Goal: Check status: Check status

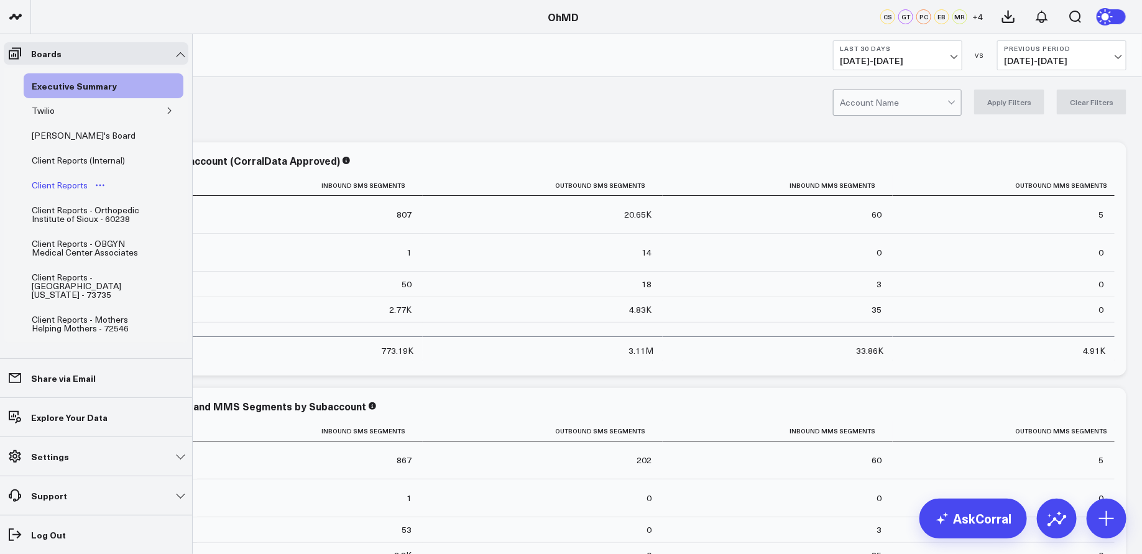
click at [75, 185] on div "Client Reports" at bounding box center [60, 185] width 62 height 15
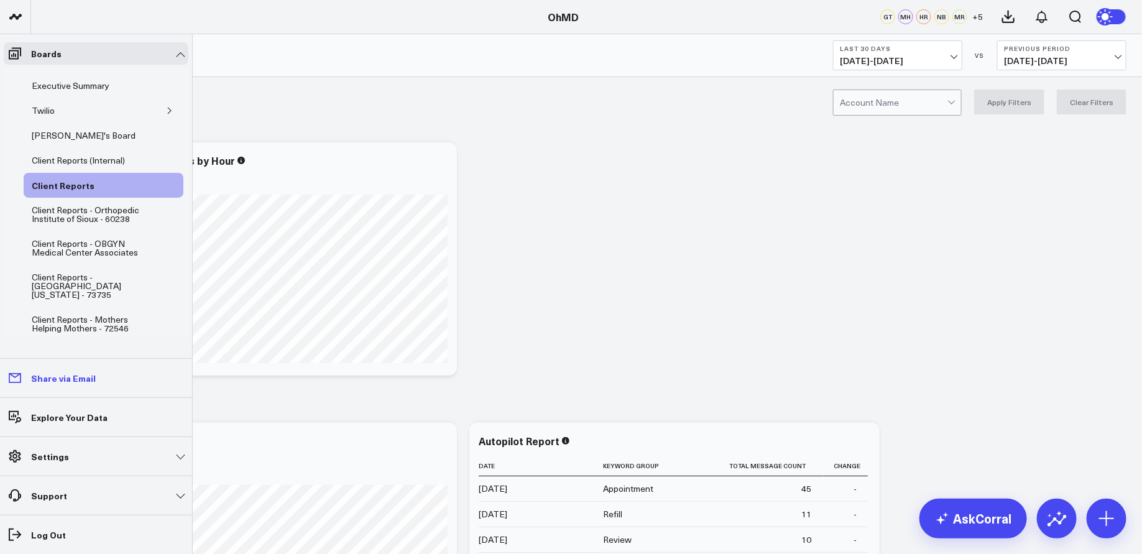
click at [75, 385] on link "Share via Email" at bounding box center [96, 378] width 185 height 22
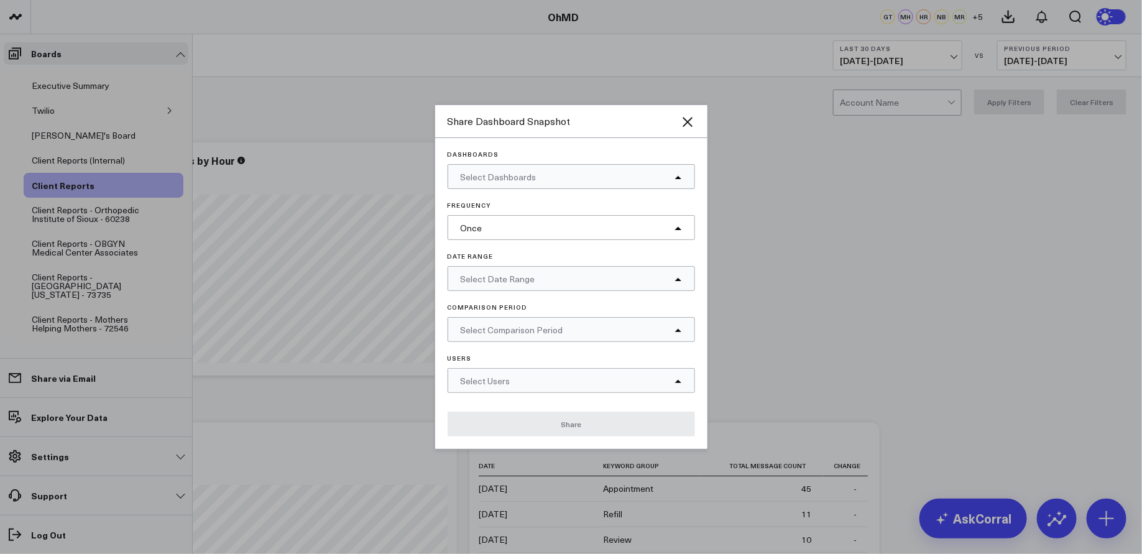
click at [597, 177] on div "Select Dashboards" at bounding box center [571, 176] width 247 height 25
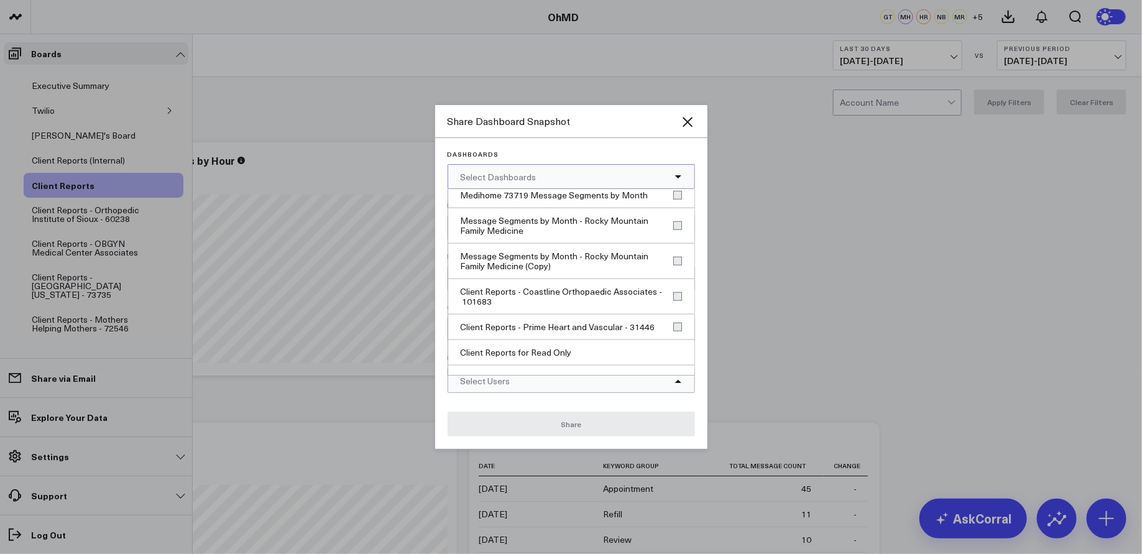
scroll to position [850, 0]
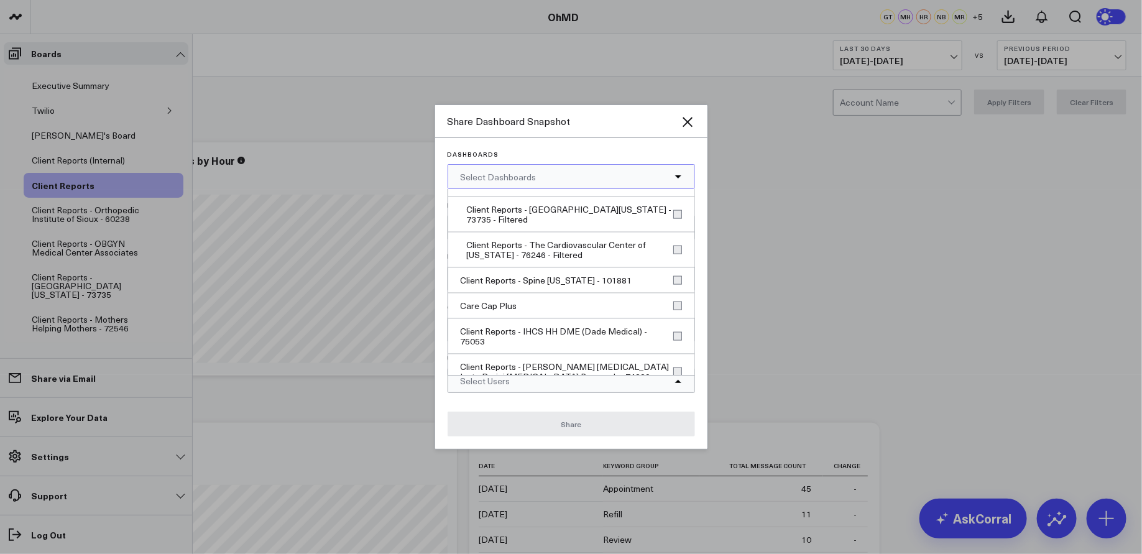
click at [668, 149] on div "Dashboards Select Dashboards Select All Executive Summary Twilio Peter's Board …" at bounding box center [571, 293] width 272 height 311
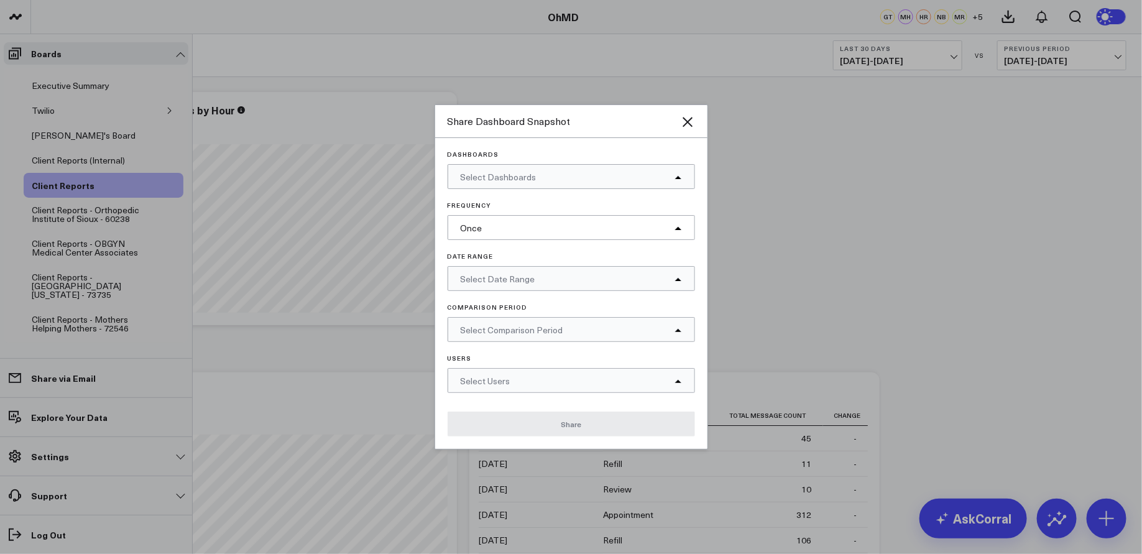
scroll to position [51, 0]
click at [655, 380] on div "Select Users" at bounding box center [571, 380] width 247 height 25
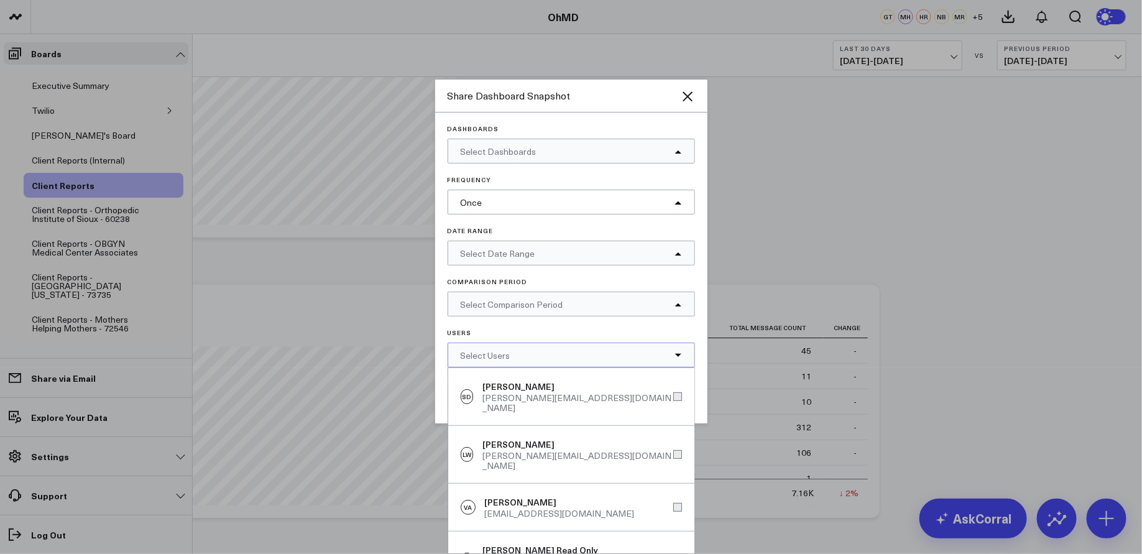
scroll to position [144, 0]
click at [689, 328] on div "Dashboards Select Dashboards Frequency Once Date Range Select Date Range Compar…" at bounding box center [571, 246] width 247 height 242
click at [699, 331] on div "Dashboards Select Dashboards Frequency Once Date Range Select Date Range Compar…" at bounding box center [571, 268] width 272 height 311
click at [797, 142] on div at bounding box center [571, 277] width 1142 height 554
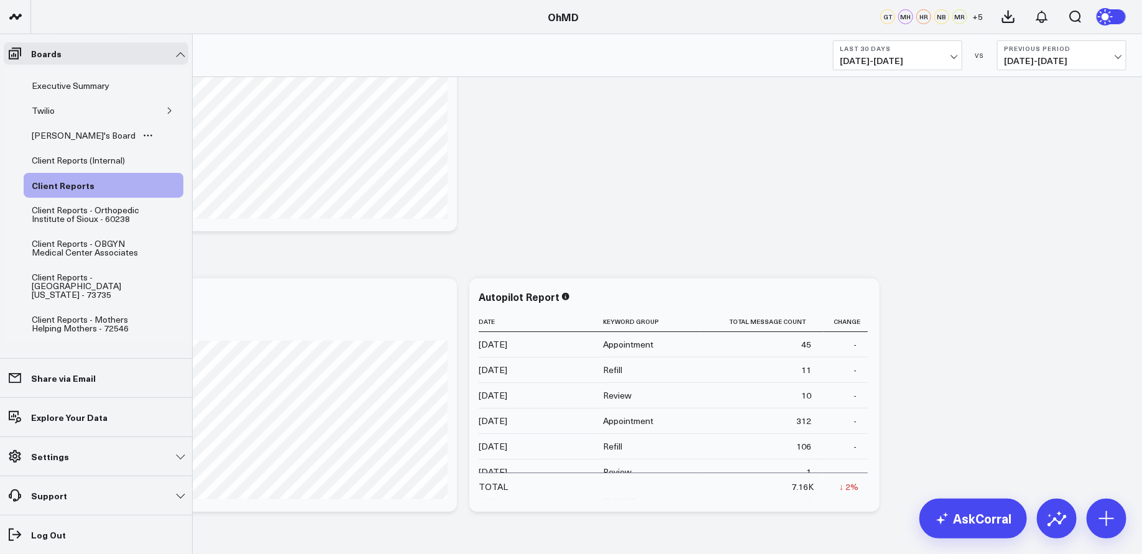
scroll to position [0, 0]
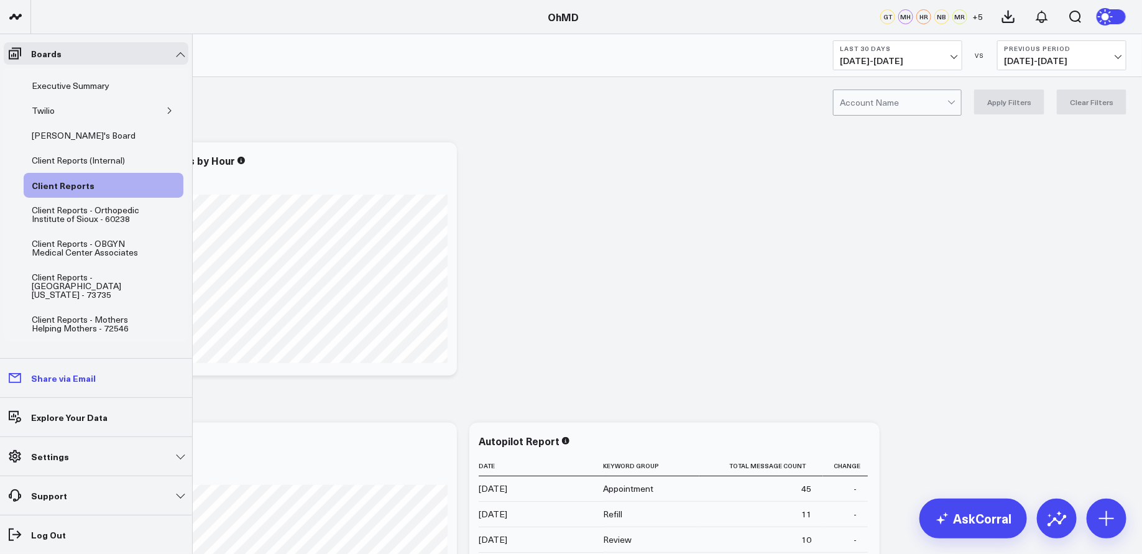
click at [67, 379] on p "Share via Email" at bounding box center [63, 378] width 65 height 10
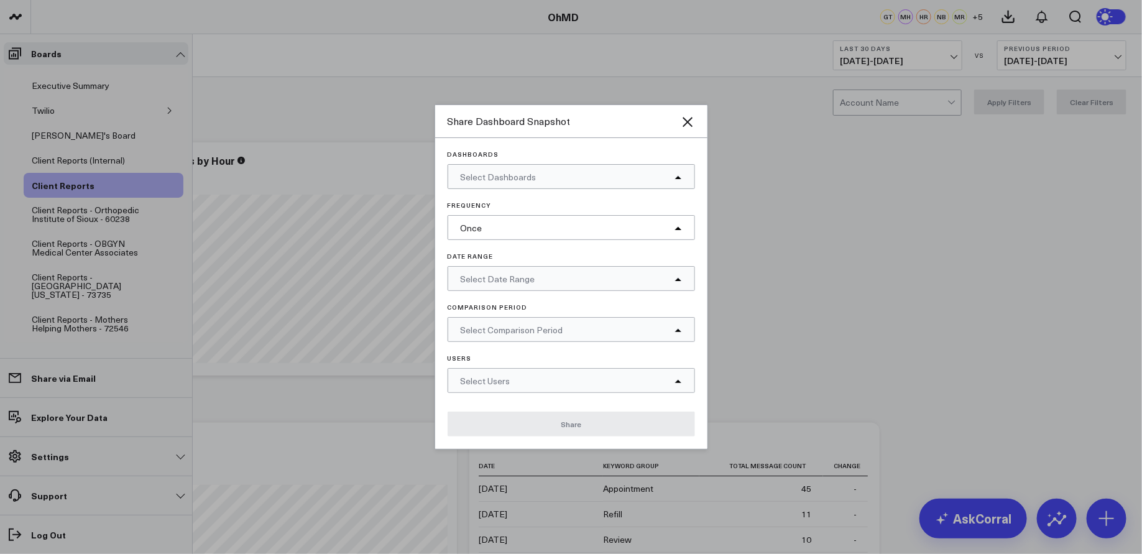
click at [600, 172] on div "Select Dashboards" at bounding box center [571, 176] width 247 height 25
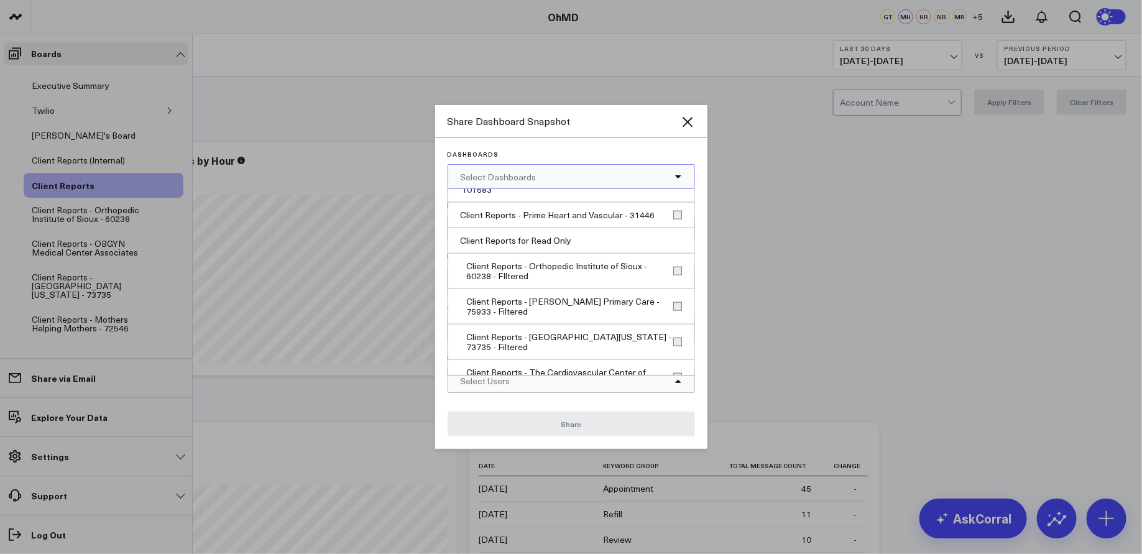
scroll to position [850, 0]
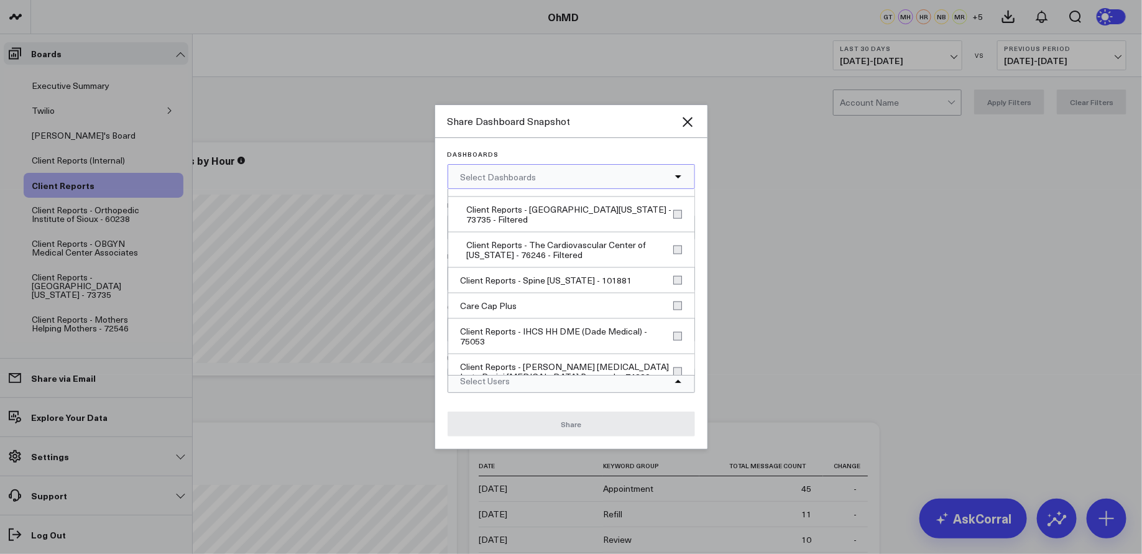
click at [614, 147] on div "Dashboards Select Dashboards Select All Executive Summary Twilio Peter's Board …" at bounding box center [571, 293] width 272 height 311
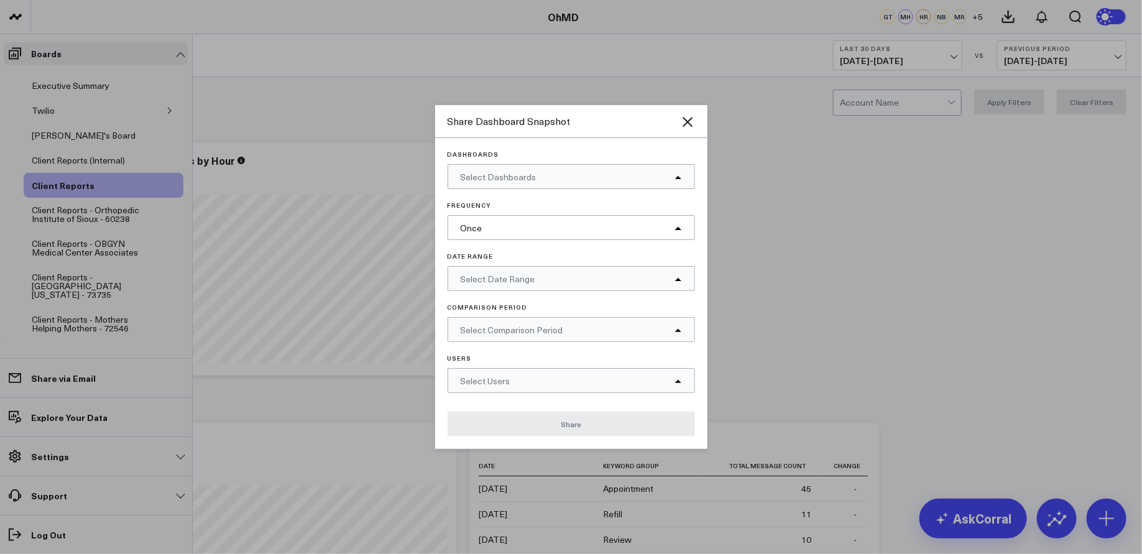
click at [580, 231] on div "Once" at bounding box center [571, 227] width 247 height 25
click at [589, 203] on p "Frequency" at bounding box center [571, 204] width 247 height 7
click at [611, 143] on div "Dashboards Select Dashboards Frequency Once Once Daily Weekly Monthly Date Rang…" at bounding box center [571, 293] width 272 height 311
click at [682, 225] on icon at bounding box center [677, 227] width 7 height 7
click at [679, 277] on icon at bounding box center [677, 278] width 7 height 7
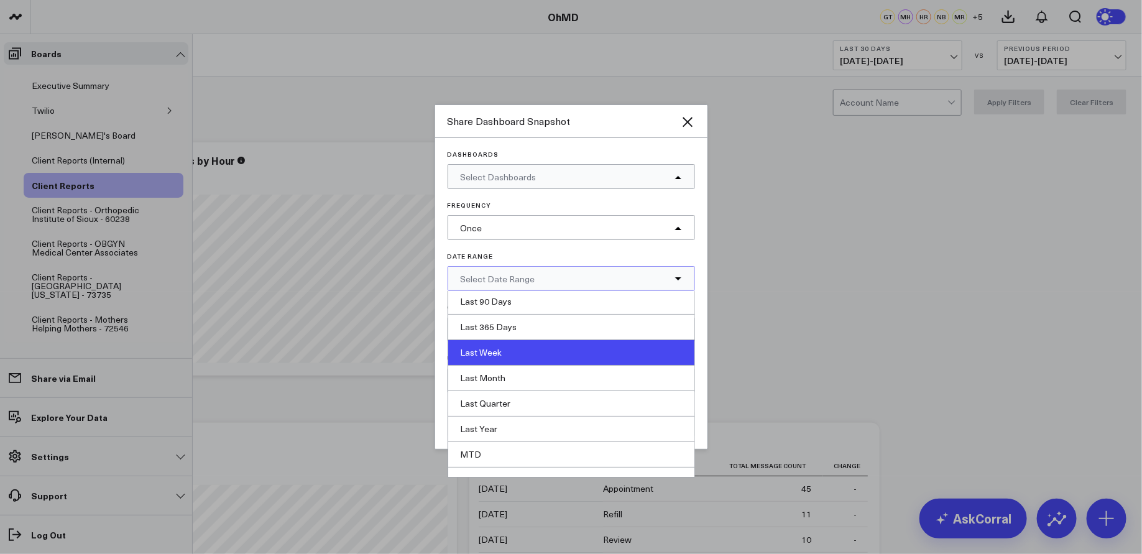
scroll to position [112, 0]
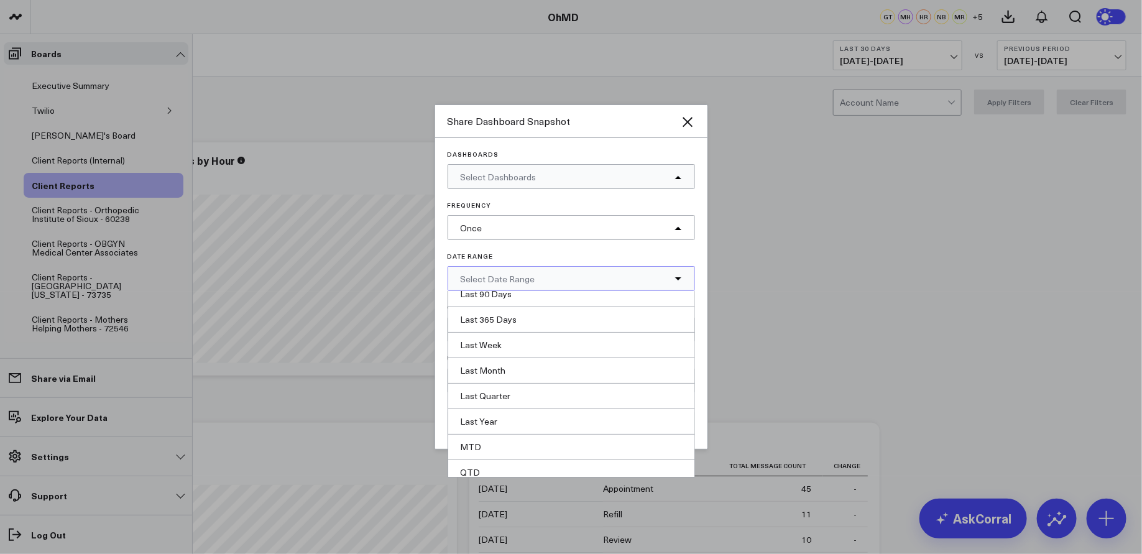
click at [670, 252] on p "Date Range" at bounding box center [571, 255] width 247 height 7
click at [346, 98] on div at bounding box center [571, 277] width 1142 height 554
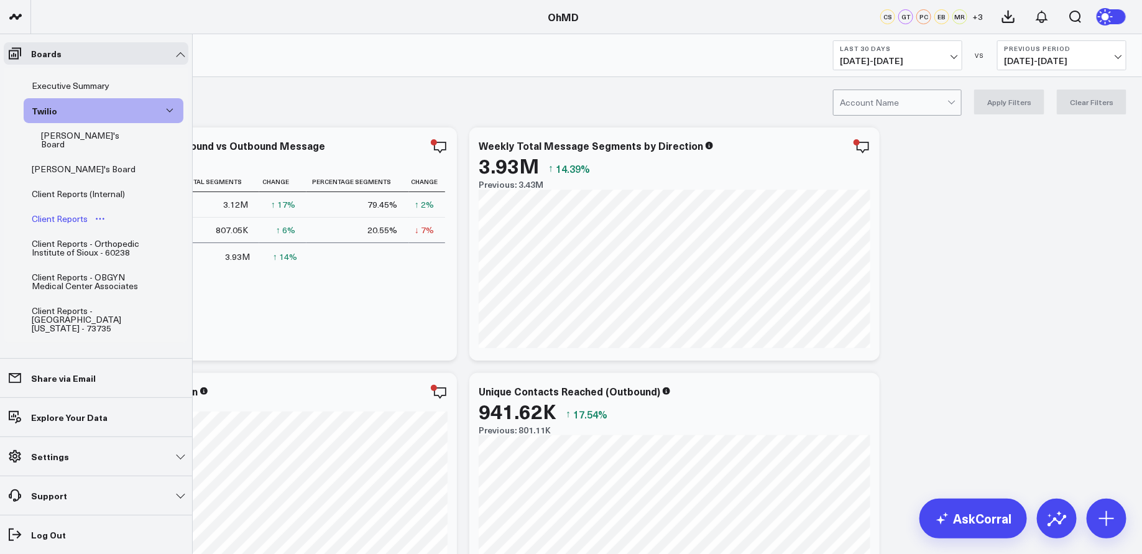
click at [71, 211] on div "Client Reports" at bounding box center [60, 218] width 62 height 15
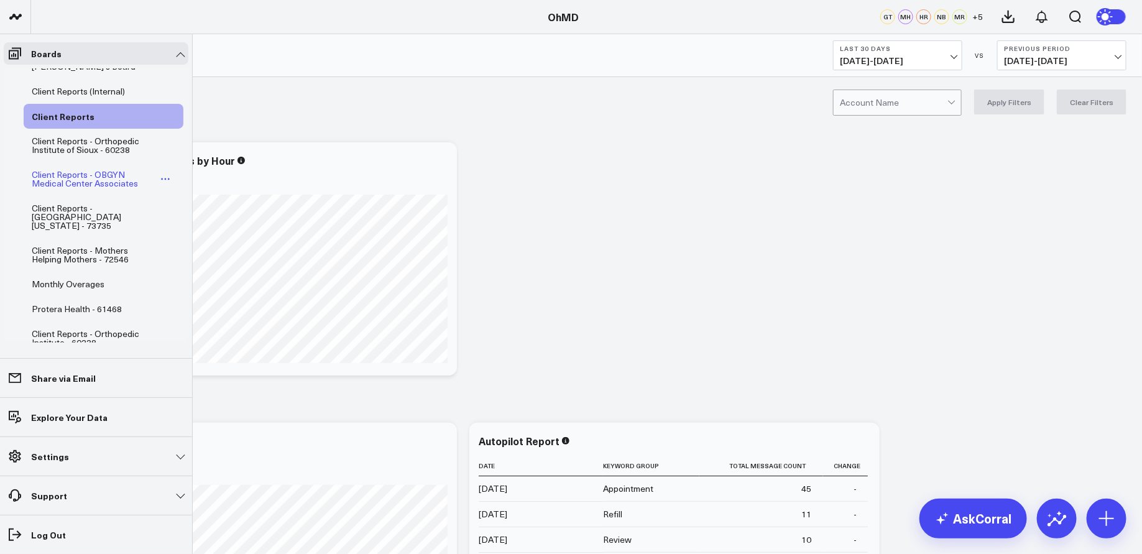
scroll to position [193, 0]
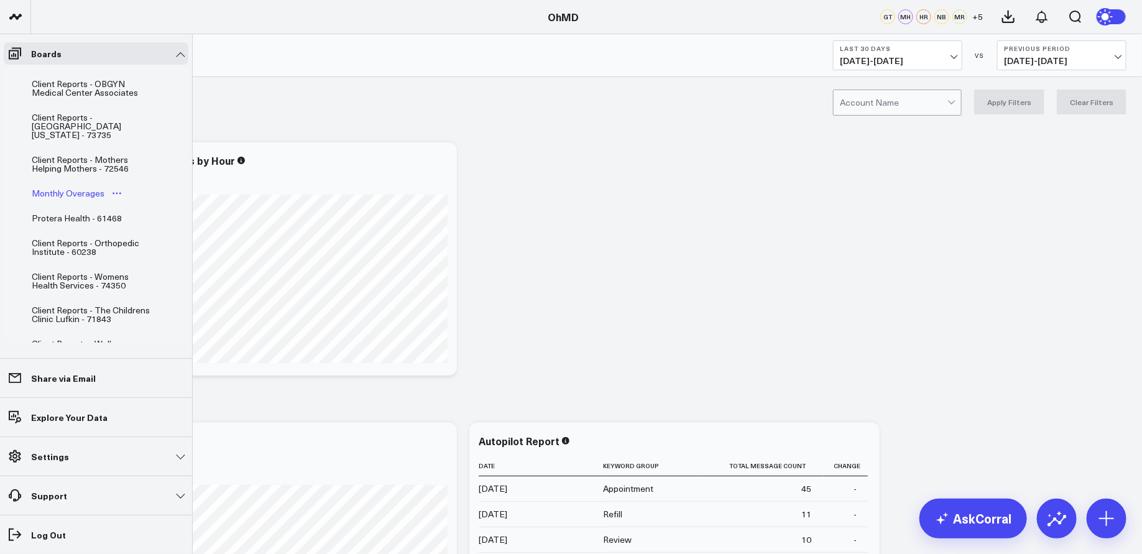
click at [67, 186] on div "Monthly Overages" at bounding box center [68, 193] width 79 height 15
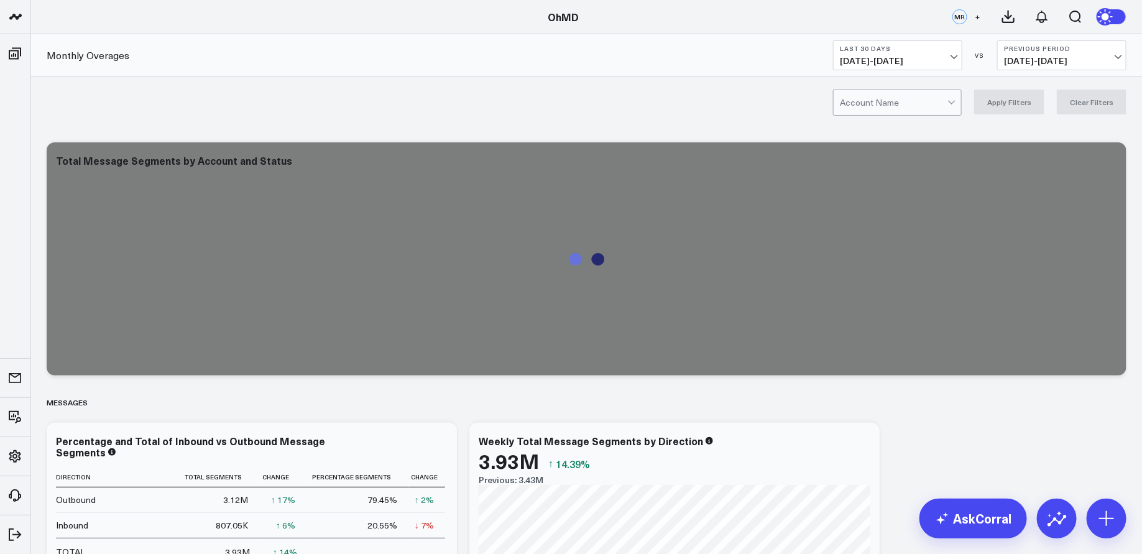
click at [880, 99] on div at bounding box center [894, 102] width 108 height 25
type input "greater learning"
click at [902, 136] on div "Greater Learning LP - 73731" at bounding box center [897, 133] width 127 height 35
click at [909, 58] on span "[DATE] - [DATE]" at bounding box center [898, 61] width 116 height 10
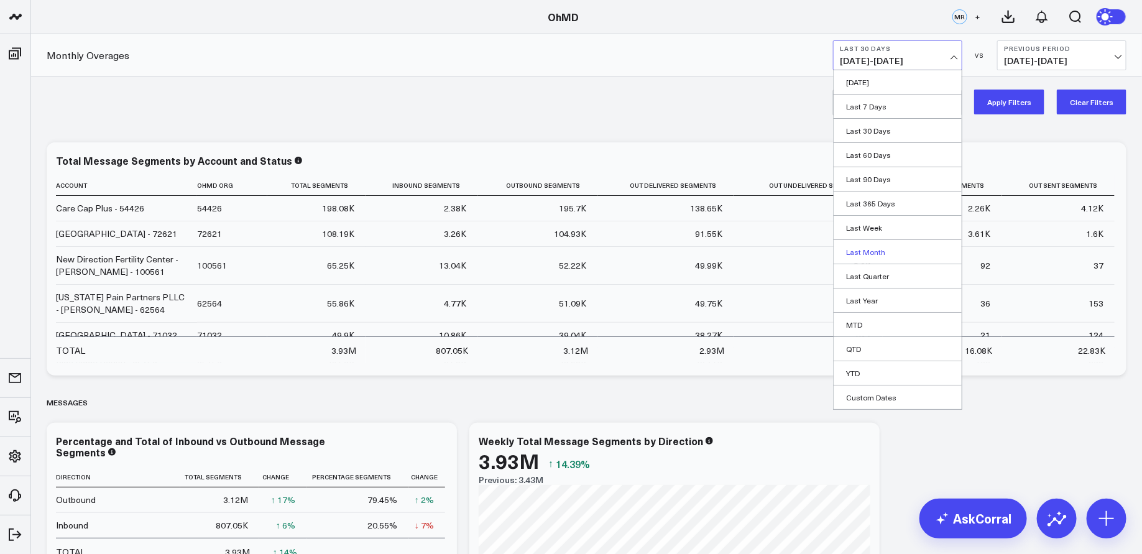
click at [877, 246] on link "Last Month" at bounding box center [898, 252] width 128 height 24
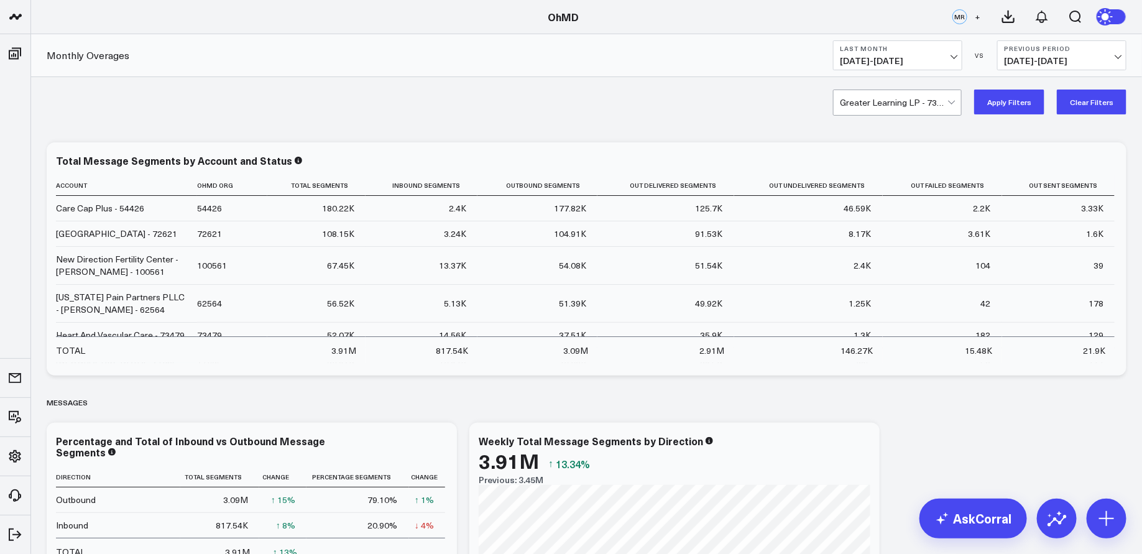
click at [1008, 104] on button "Apply Filters" at bounding box center [1009, 102] width 70 height 25
